Goal: Navigation & Orientation: Find specific page/section

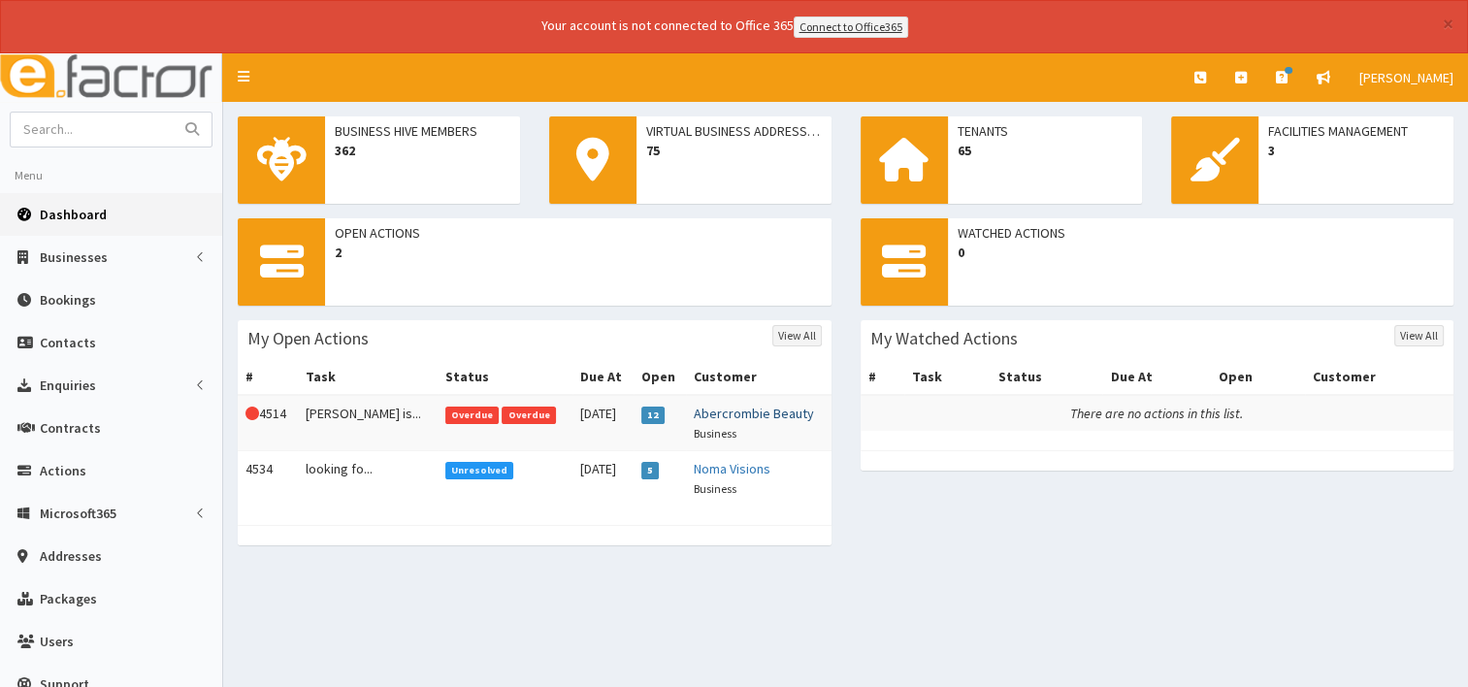
click at [724, 416] on link "Abercrombie Beauty" at bounding box center [754, 413] width 120 height 17
click at [718, 466] on link "Noma Visions" at bounding box center [732, 468] width 77 height 17
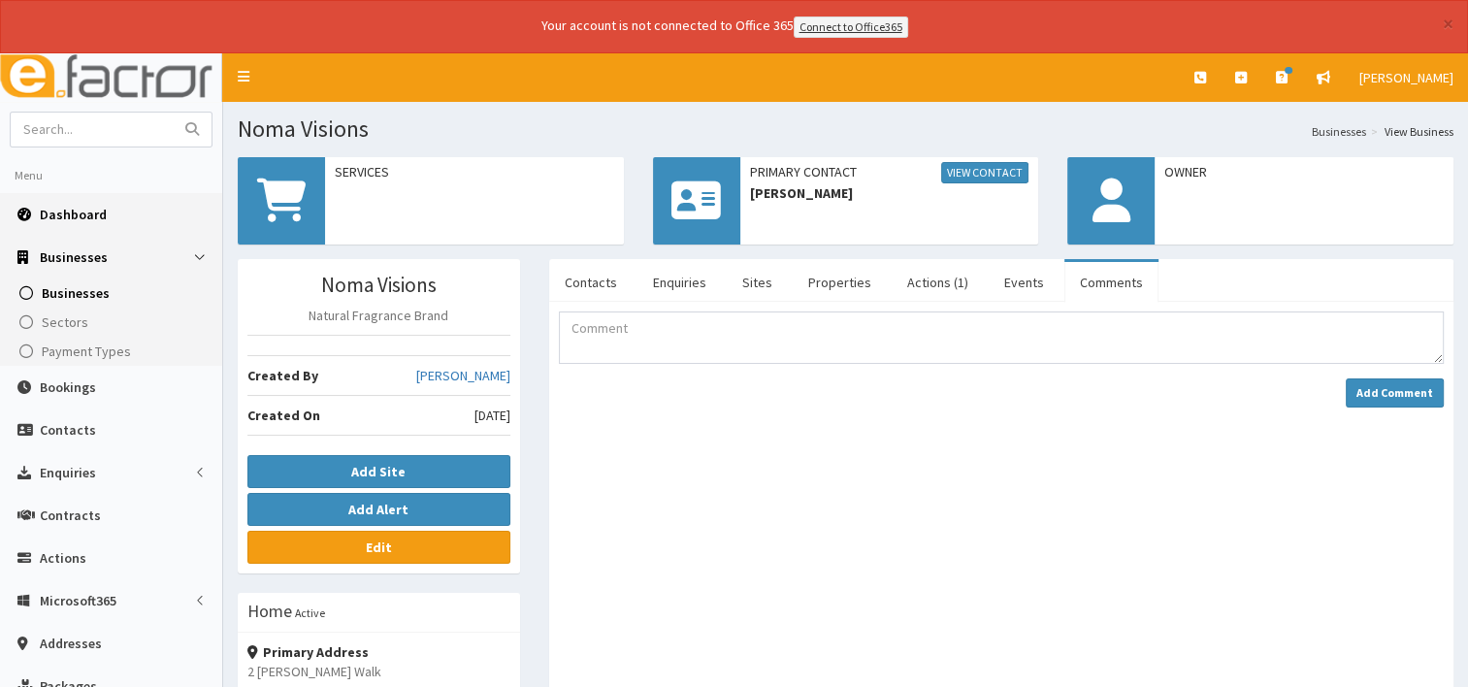
click at [75, 212] on span "Dashboard" at bounding box center [73, 214] width 67 height 17
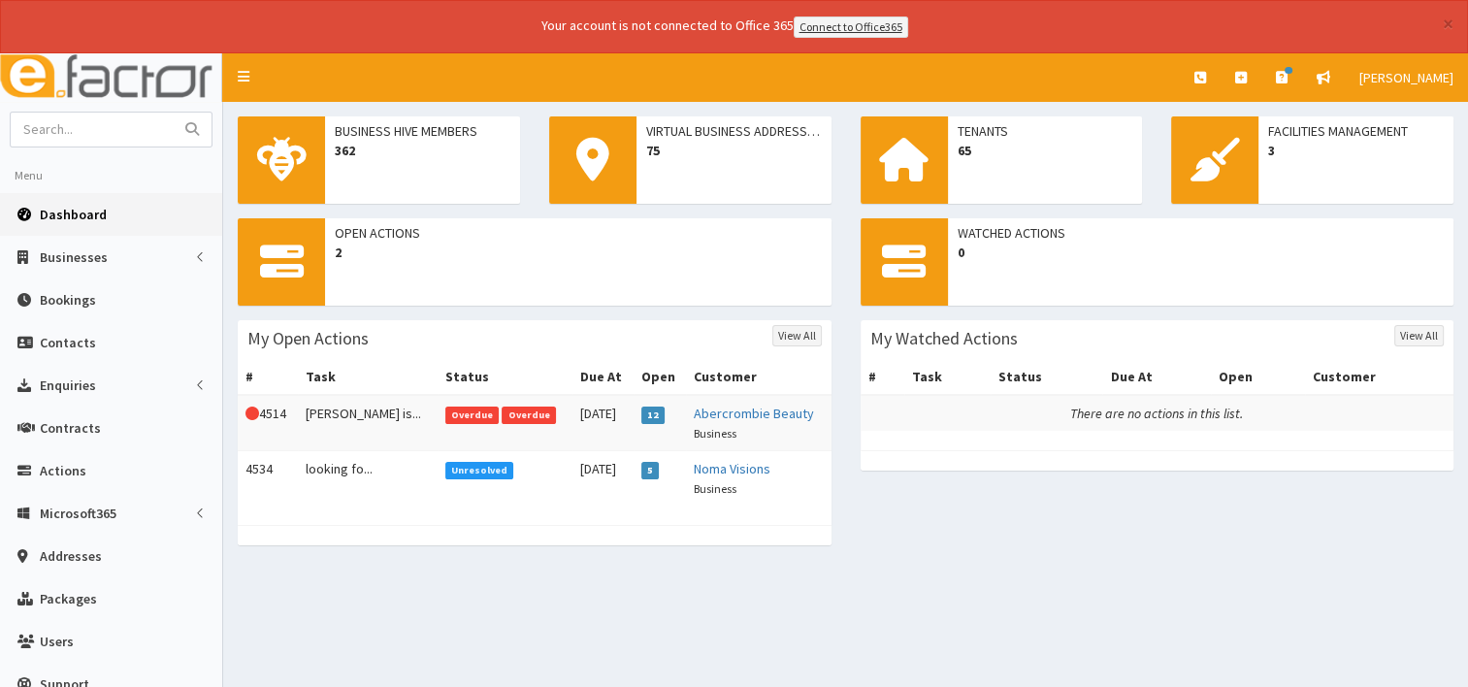
click at [98, 225] on link "Dashboard" at bounding box center [111, 214] width 222 height 43
